Goal: Find contact information: Find contact information

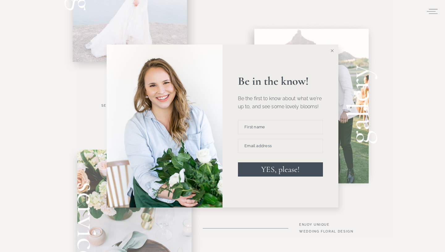
scroll to position [321, 0]
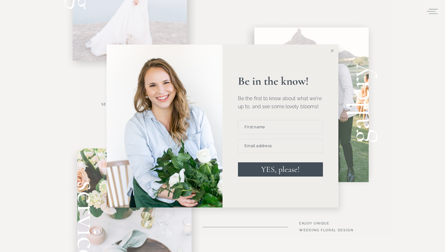
click at [332, 51] on icon at bounding box center [332, 50] width 3 height 3
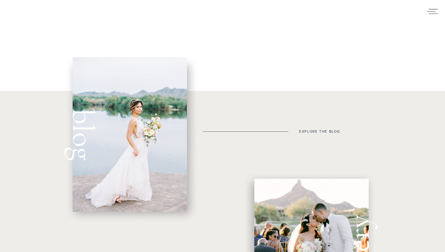
scroll to position [0, 0]
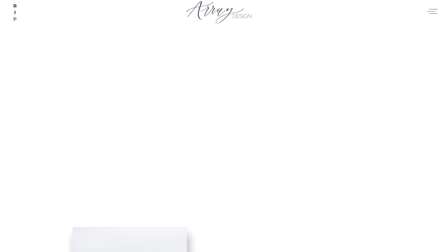
click at [431, 14] on icon at bounding box center [432, 10] width 12 height 9
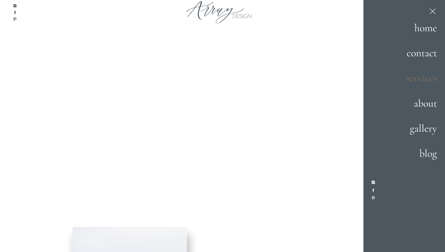
click at [422, 83] on h2 "services" at bounding box center [415, 78] width 43 height 17
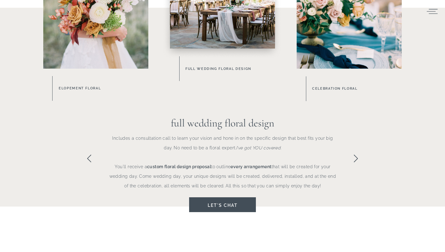
scroll to position [400, 0]
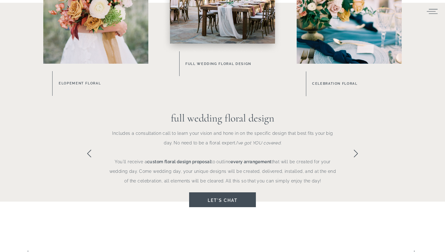
click at [354, 151] on icon at bounding box center [356, 153] width 9 height 9
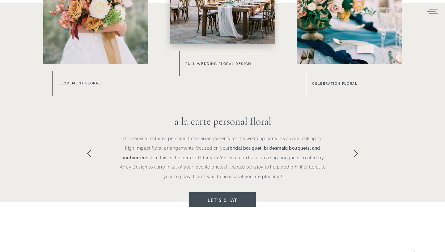
click at [89, 155] on icon at bounding box center [89, 153] width 9 height 9
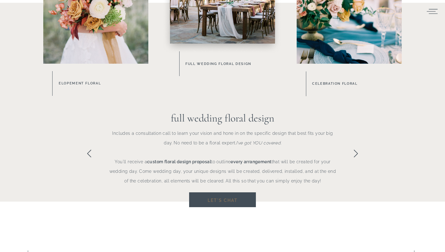
click at [205, 196] on h3 "Let's chat" at bounding box center [222, 199] width 49 height 7
